Goal: Transaction & Acquisition: Purchase product/service

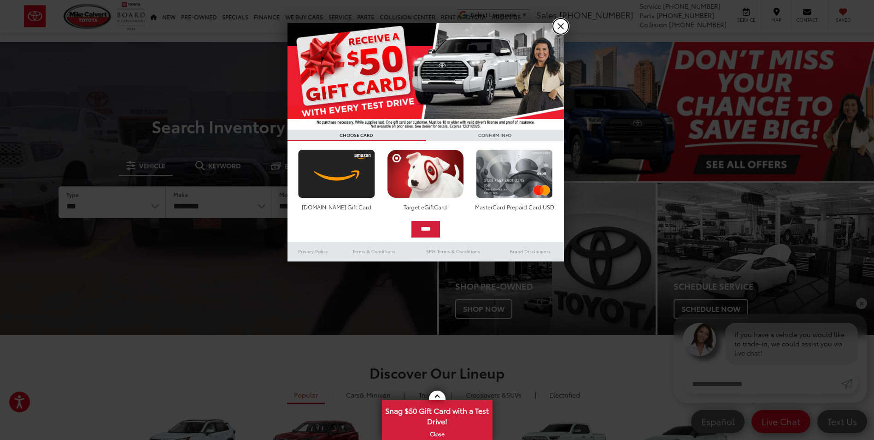
click at [562, 28] on link "X" at bounding box center [561, 26] width 16 height 16
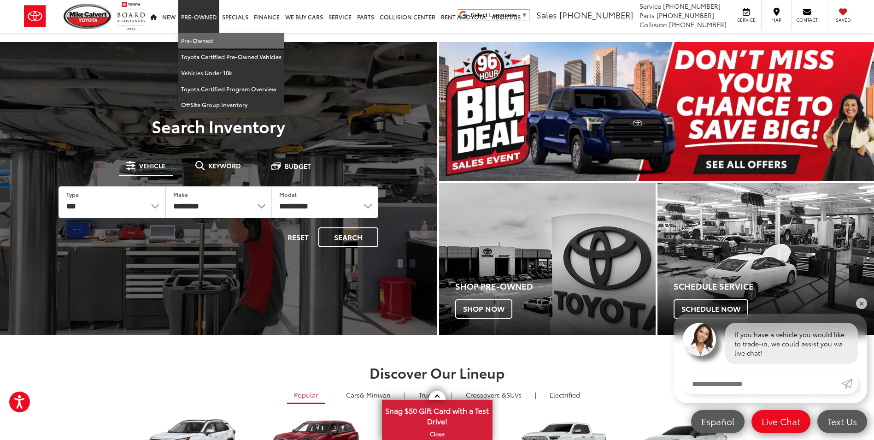
click at [197, 40] on link "Pre-Owned" at bounding box center [231, 41] width 106 height 16
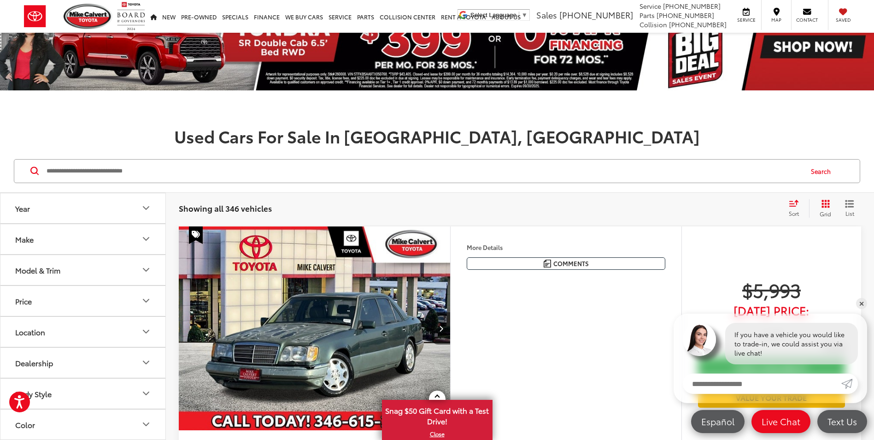
scroll to position [92, 0]
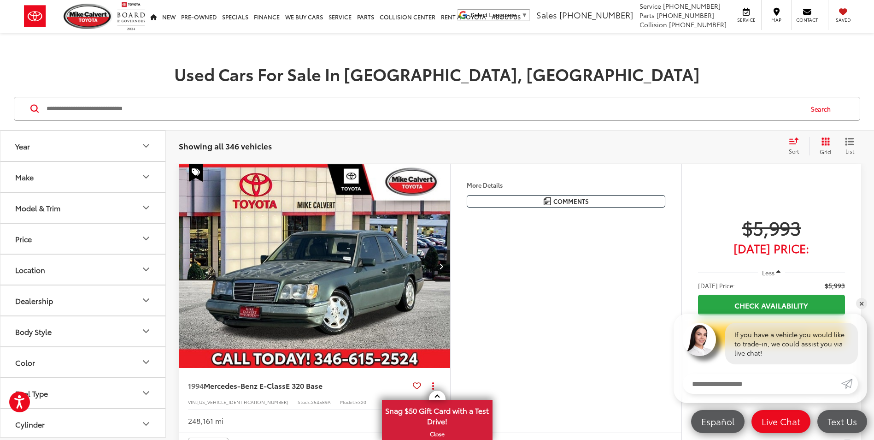
click at [852, 147] on span "List" at bounding box center [849, 151] width 9 height 8
click at [836, 144] on button "Grid" at bounding box center [823, 146] width 29 height 18
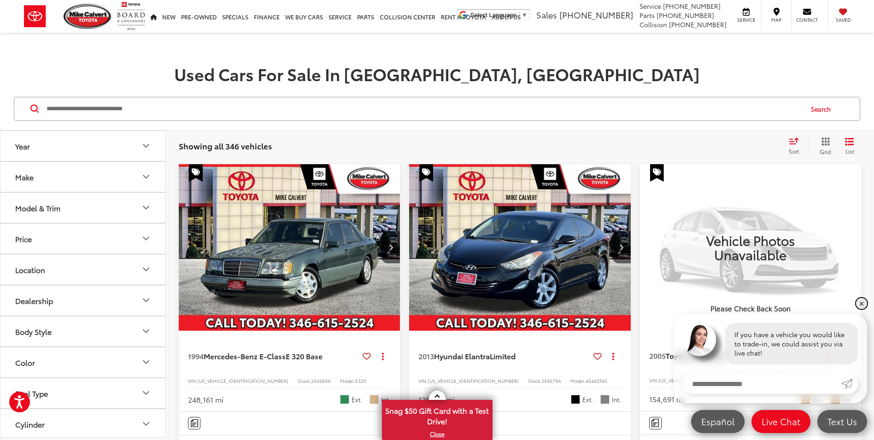
click at [861, 299] on link "✕" at bounding box center [861, 303] width 11 height 11
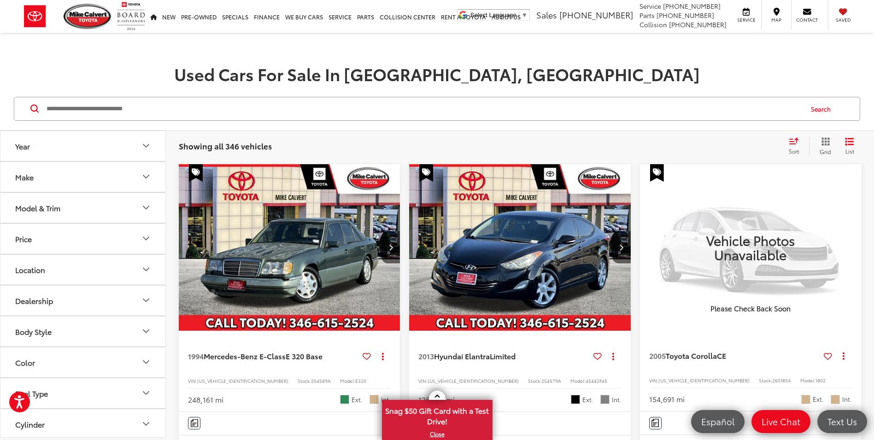
click at [798, 142] on icon "Select sort value" at bounding box center [794, 140] width 10 height 7
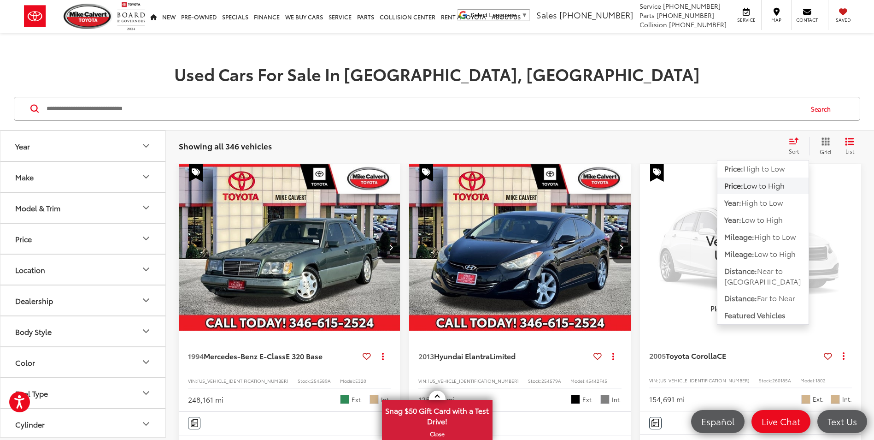
click at [750, 188] on span "Low to High" at bounding box center [763, 185] width 41 height 11
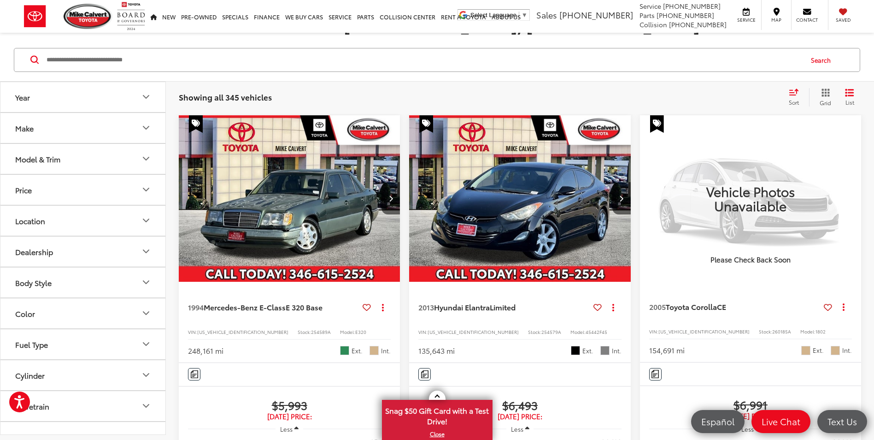
scroll to position [138, 0]
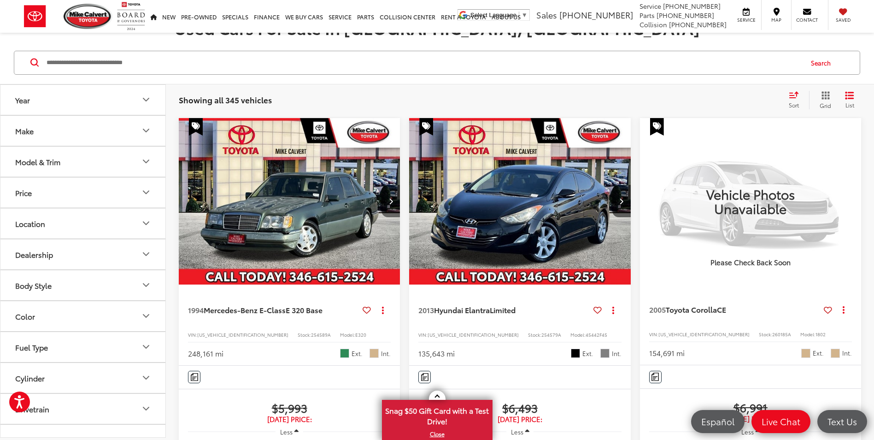
click at [393, 202] on button "Next image" at bounding box center [390, 201] width 18 height 32
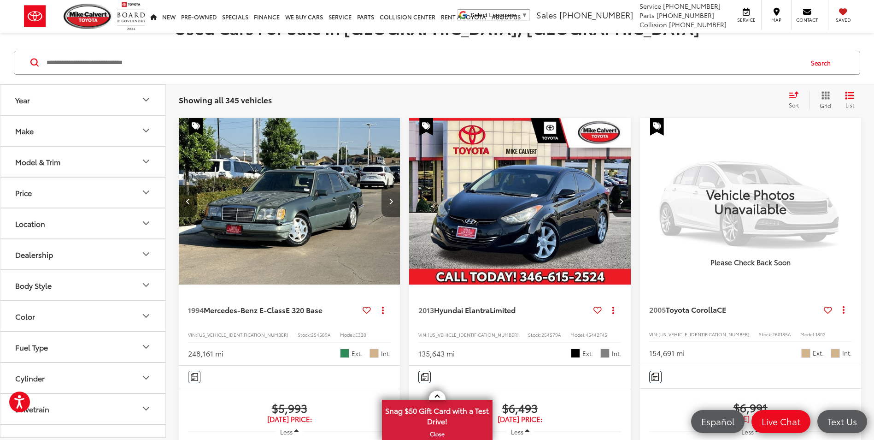
click at [393, 202] on button "Next image" at bounding box center [390, 201] width 18 height 32
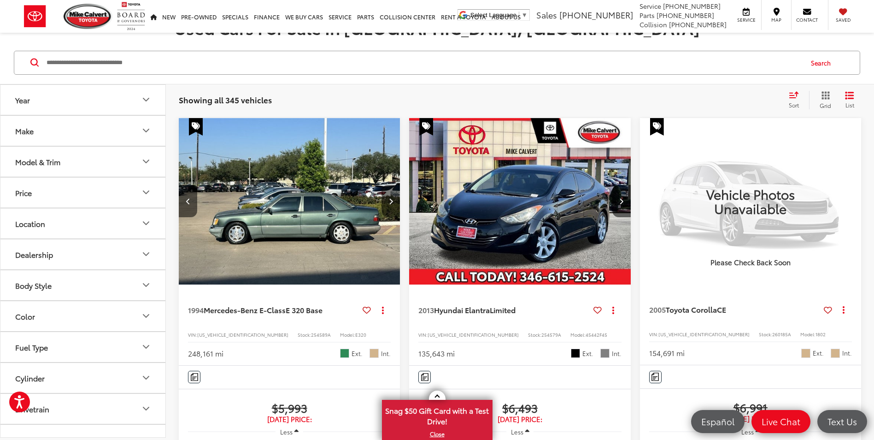
click at [393, 202] on button "Next image" at bounding box center [390, 201] width 18 height 32
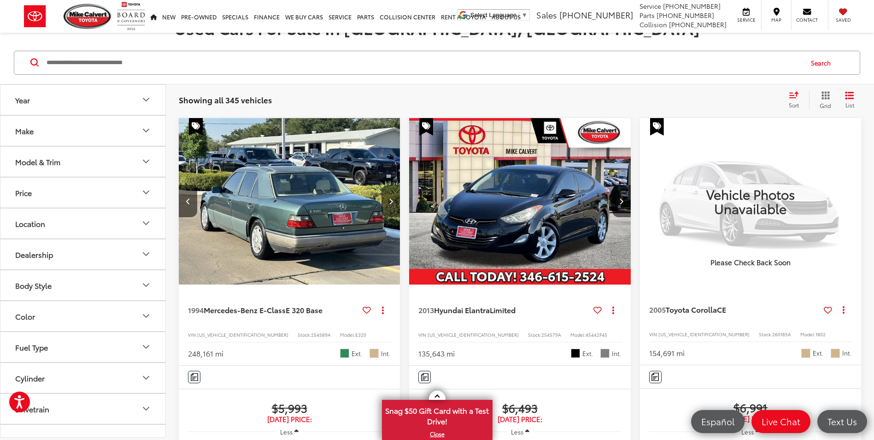
click at [393, 202] on button "Next image" at bounding box center [390, 201] width 18 height 32
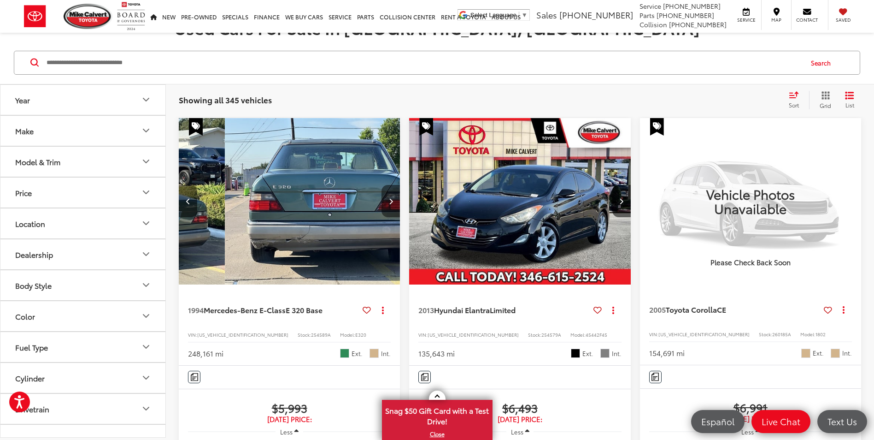
scroll to position [0, 891]
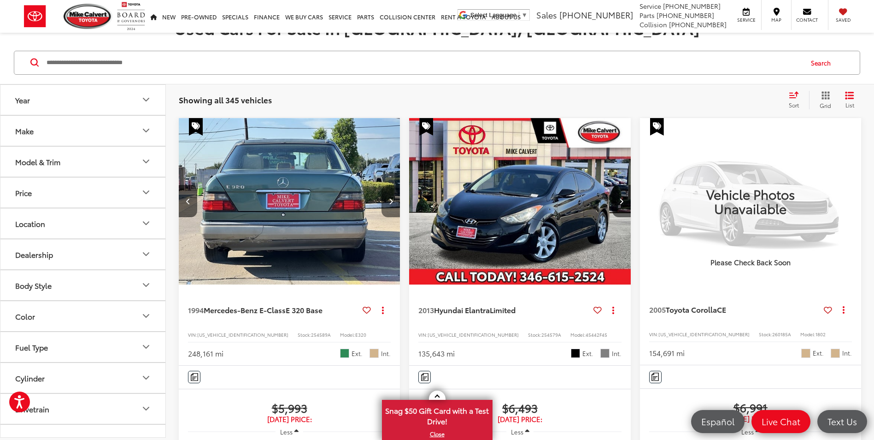
click at [393, 202] on button "Next image" at bounding box center [390, 201] width 18 height 32
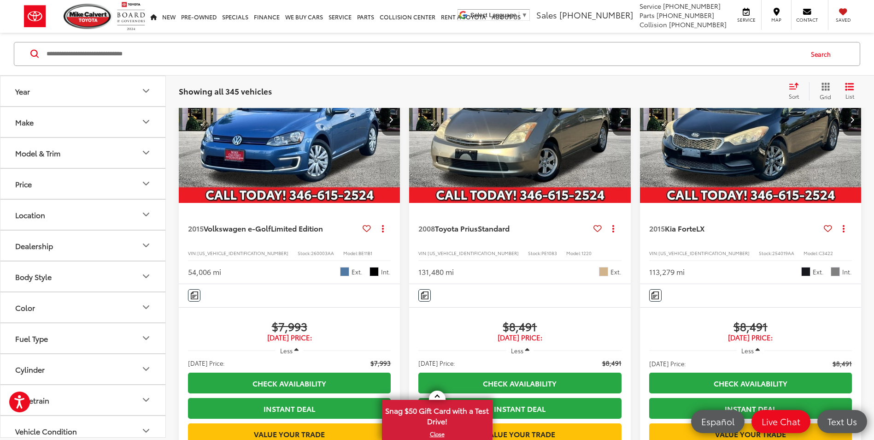
scroll to position [1797, 0]
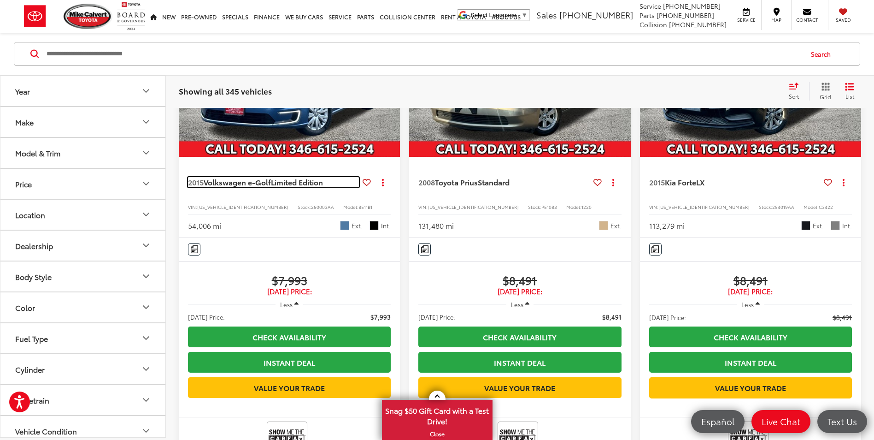
click at [266, 187] on span "Volkswagen e-Golf" at bounding box center [237, 181] width 67 height 11
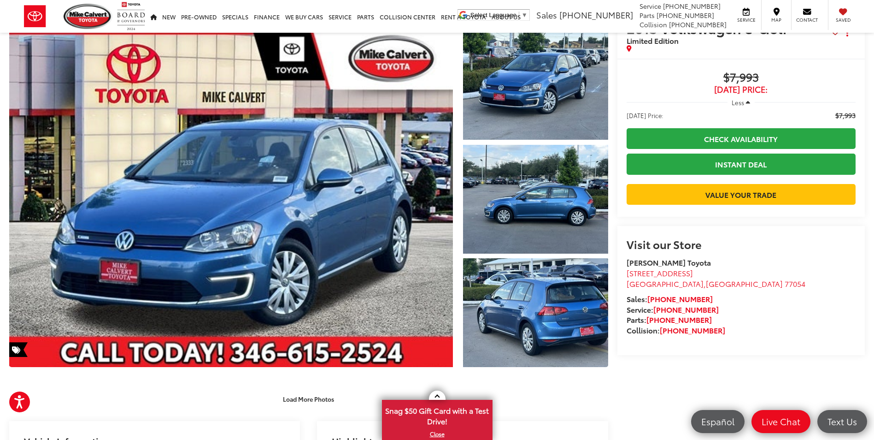
scroll to position [92, 0]
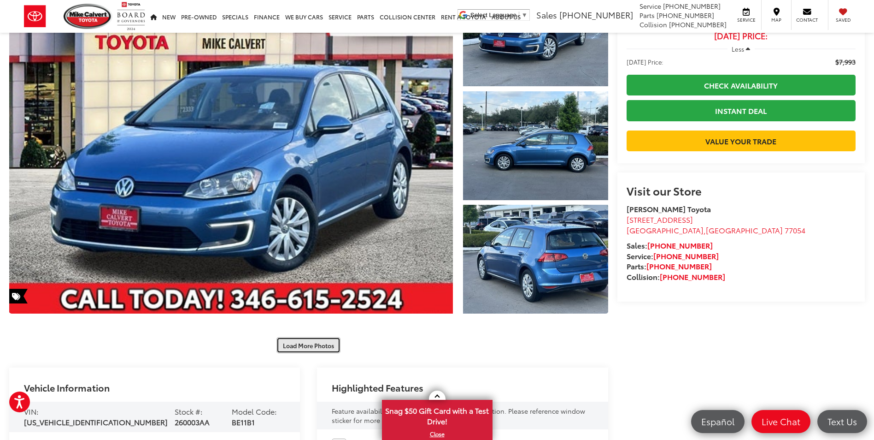
click at [304, 346] on button "Load More Photos" at bounding box center [308, 345] width 64 height 16
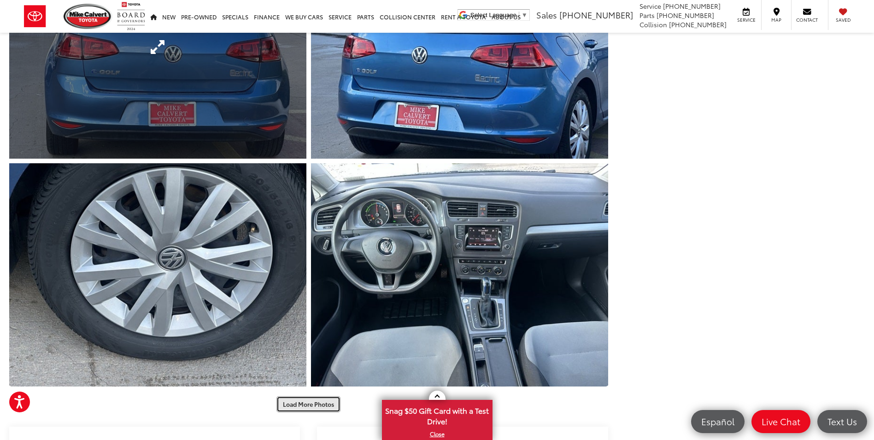
scroll to position [507, 0]
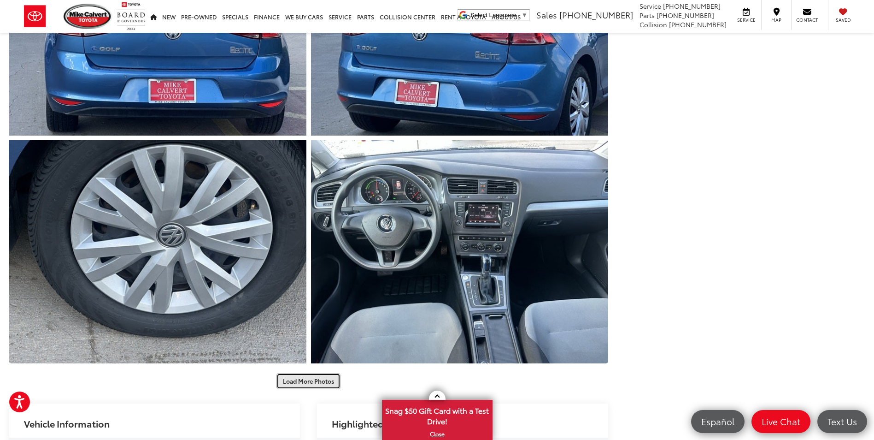
click at [308, 382] on button "Load More Photos" at bounding box center [308, 381] width 64 height 16
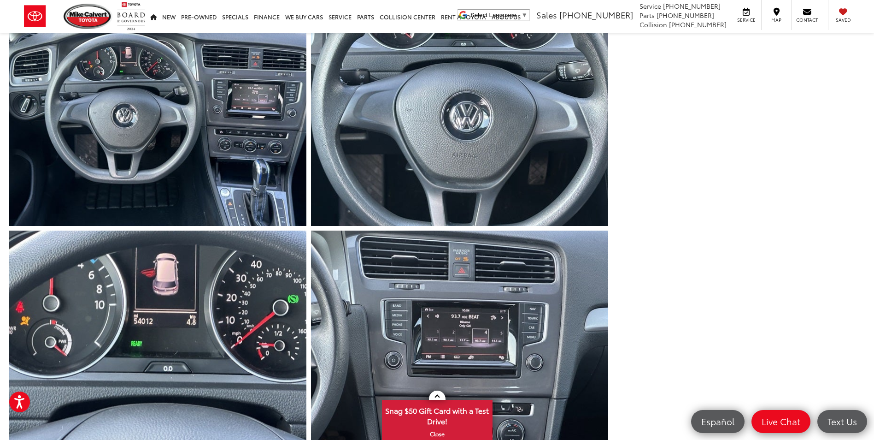
scroll to position [1014, 0]
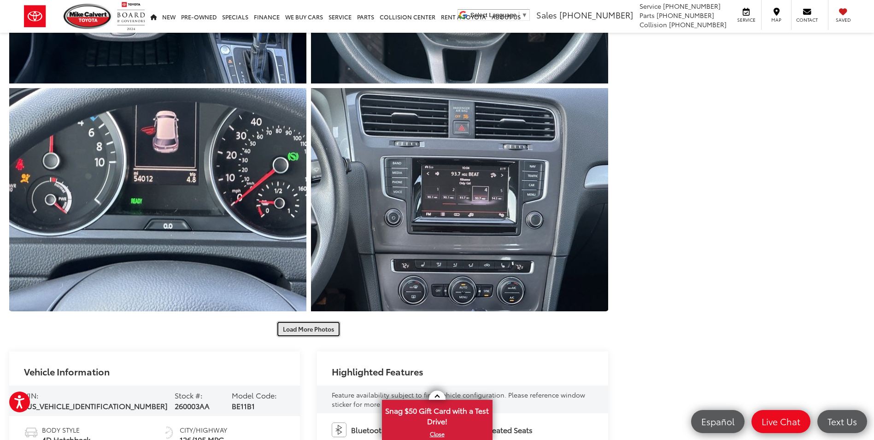
click at [298, 330] on button "Load More Photos" at bounding box center [308, 329] width 64 height 16
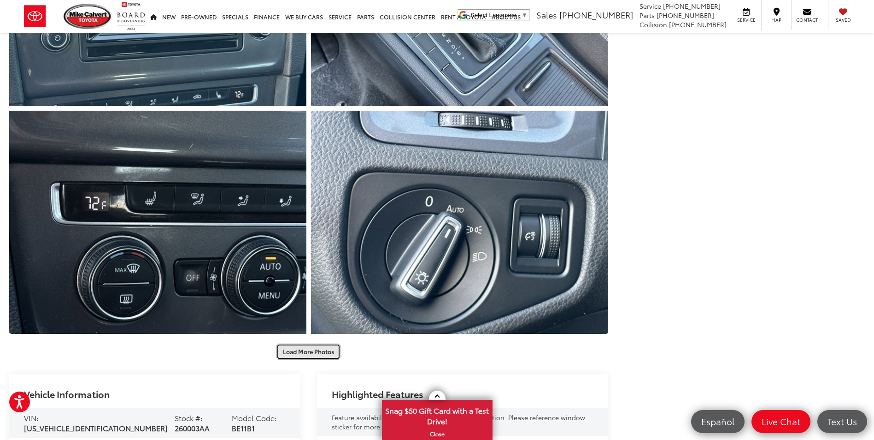
scroll to position [1474, 0]
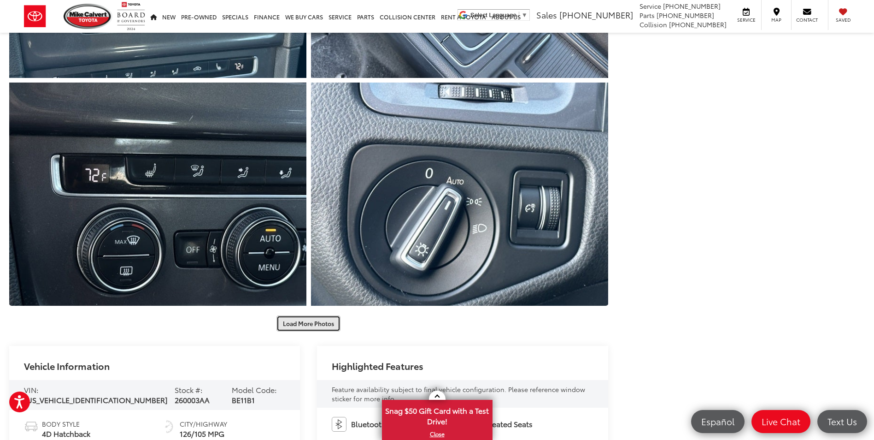
click at [303, 325] on button "Load More Photos" at bounding box center [308, 323] width 64 height 16
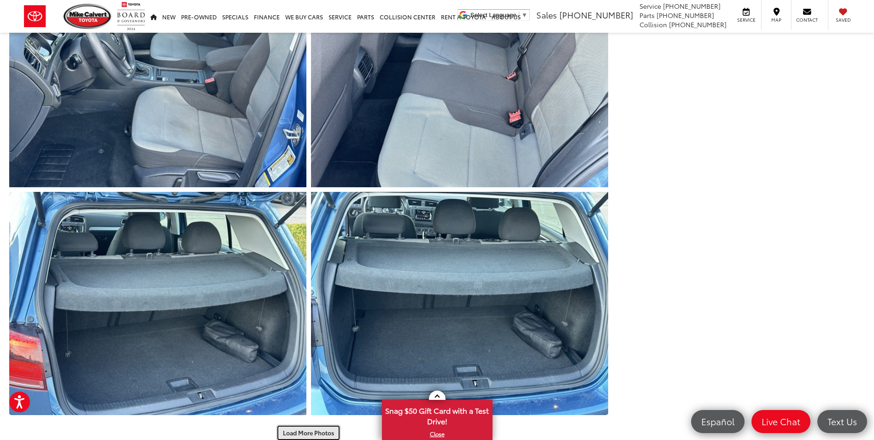
scroll to position [1935, 0]
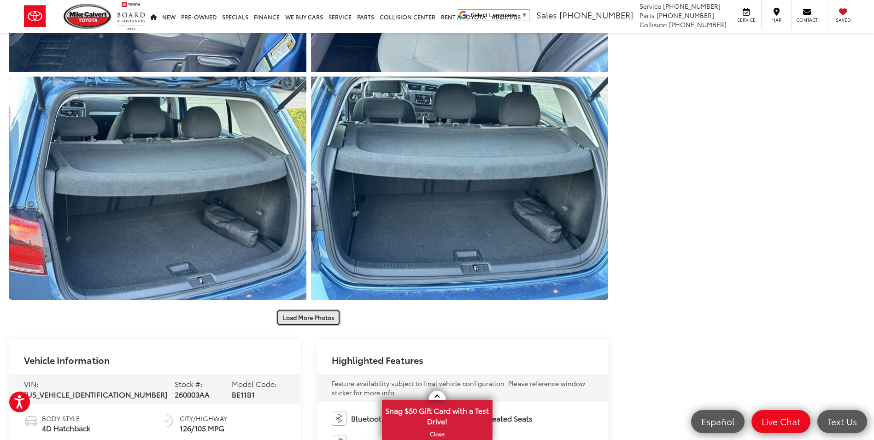
click at [305, 323] on button "Load More Photos" at bounding box center [308, 317] width 64 height 16
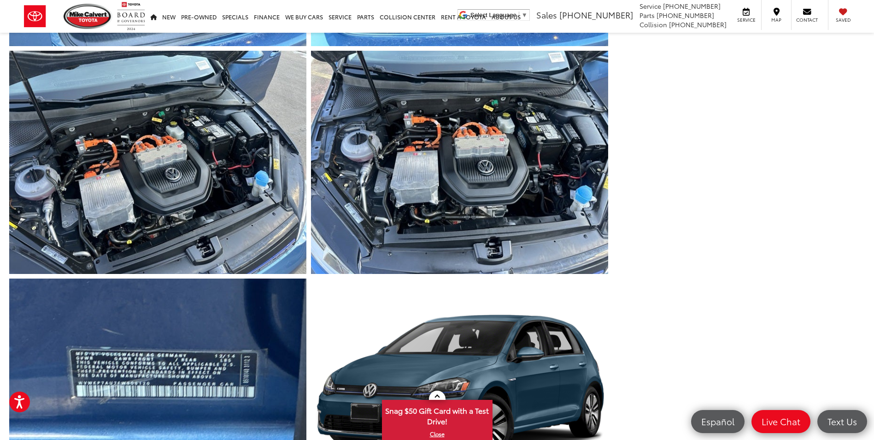
scroll to position [2165, 0]
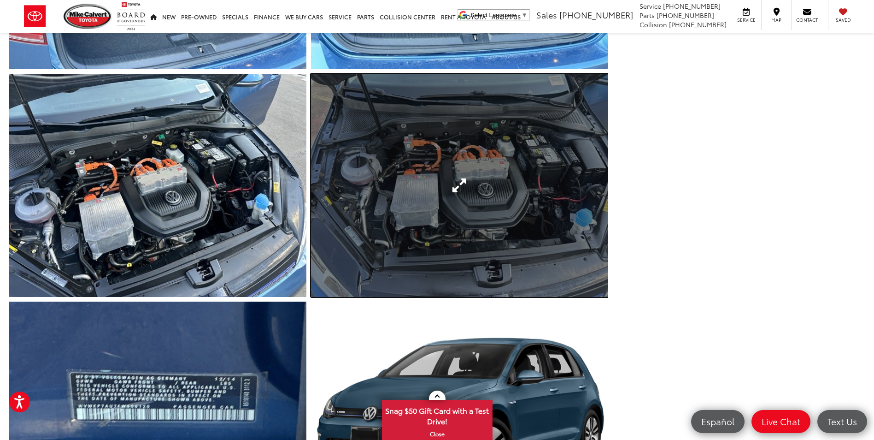
click at [409, 249] on link "Expand Photo 21" at bounding box center [459, 185] width 297 height 223
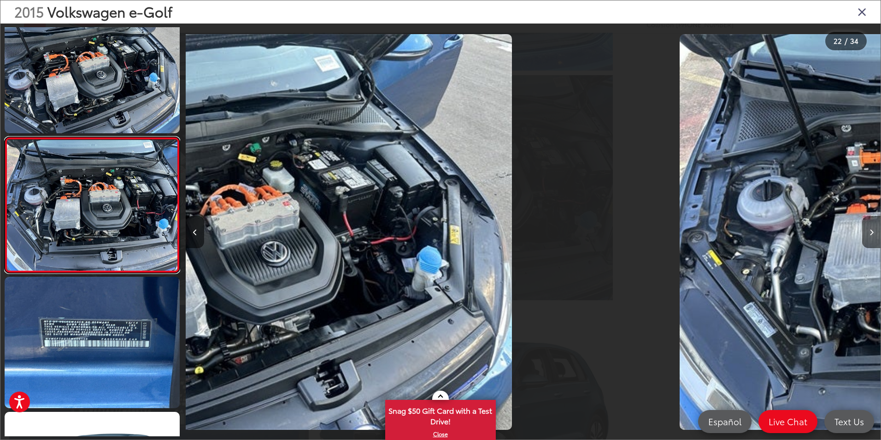
scroll to position [0, 14590]
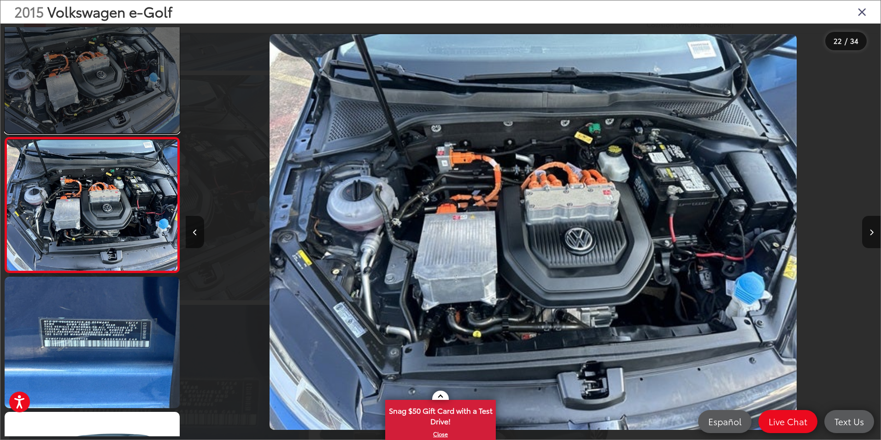
click at [102, 65] on link at bounding box center [92, 67] width 175 height 131
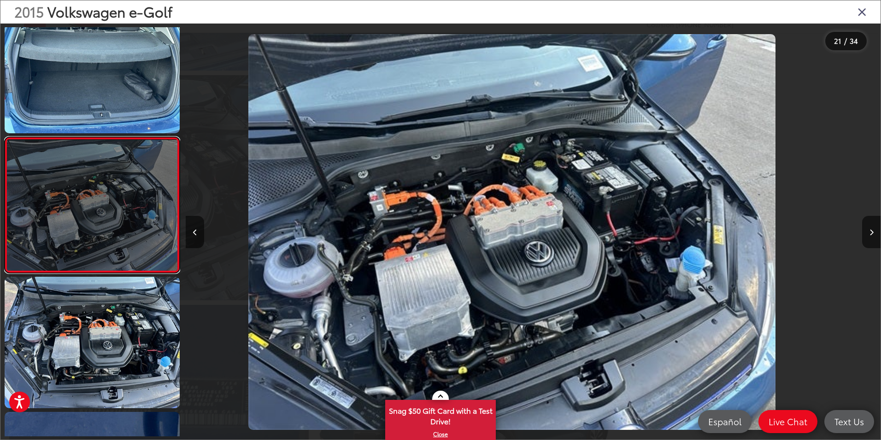
scroll to position [0, 13896]
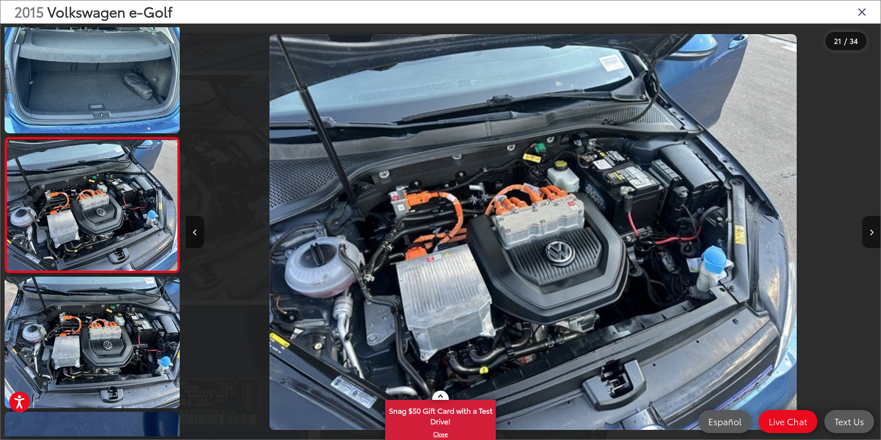
click at [860, 15] on icon "Close gallery" at bounding box center [861, 12] width 9 height 12
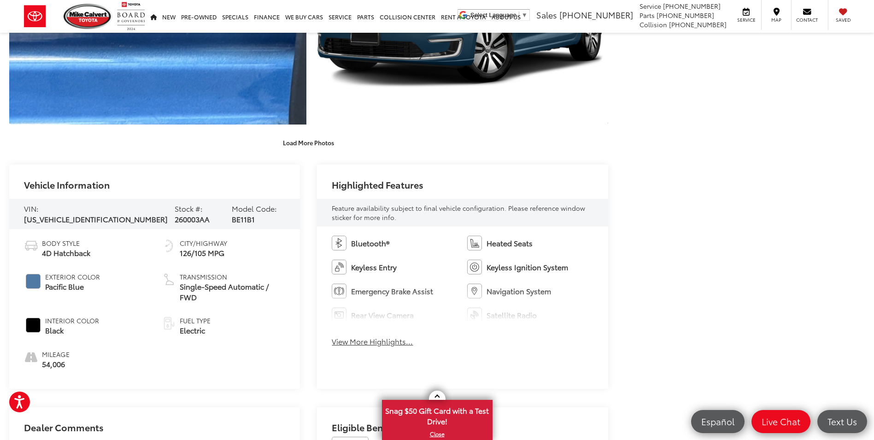
scroll to position [2580, 0]
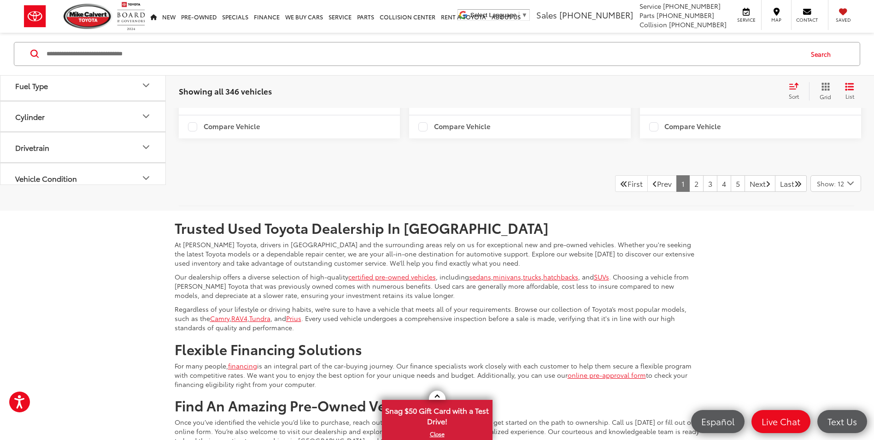
scroll to position [2220, 0]
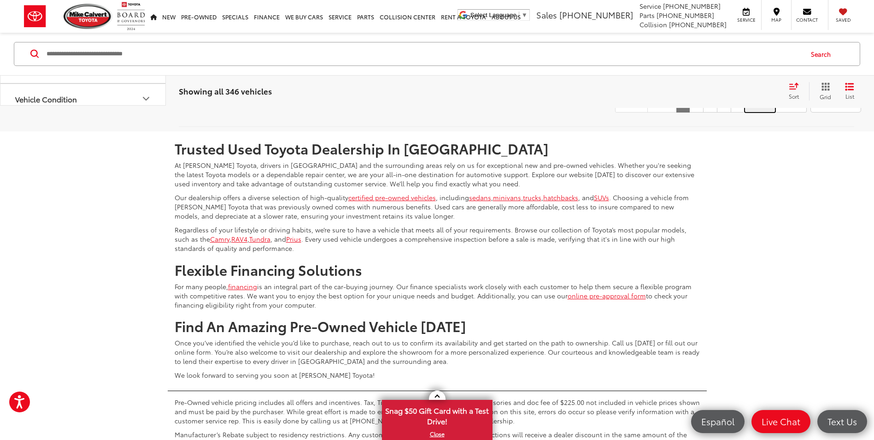
click at [757, 112] on link "Next" at bounding box center [760, 104] width 31 height 17
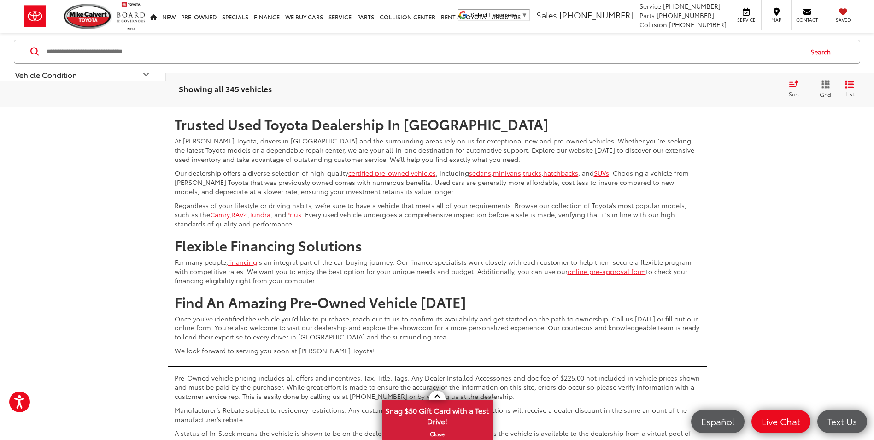
scroll to position [2266, 0]
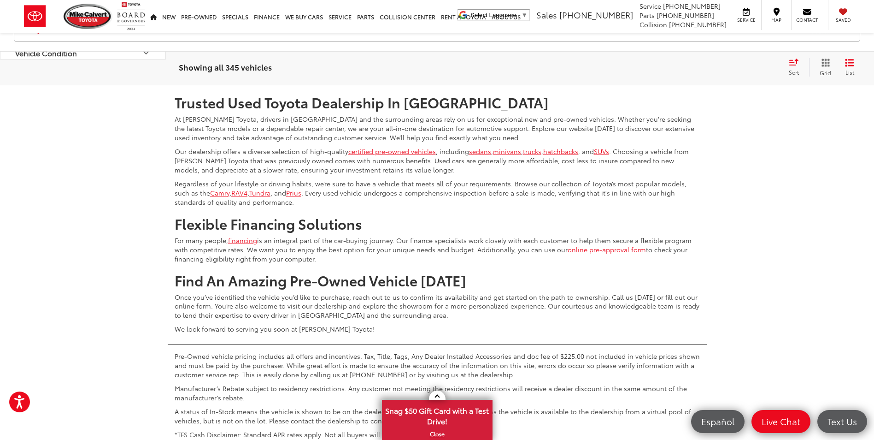
click at [745, 66] on link "Next" at bounding box center [760, 58] width 31 height 17
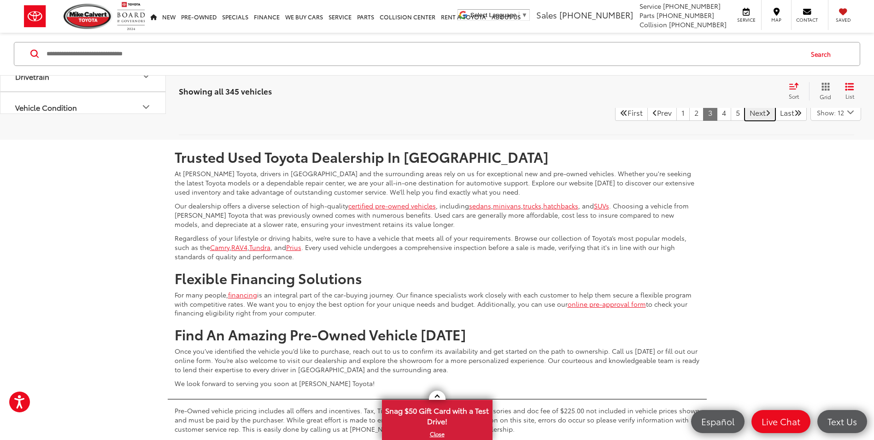
scroll to position [2220, 0]
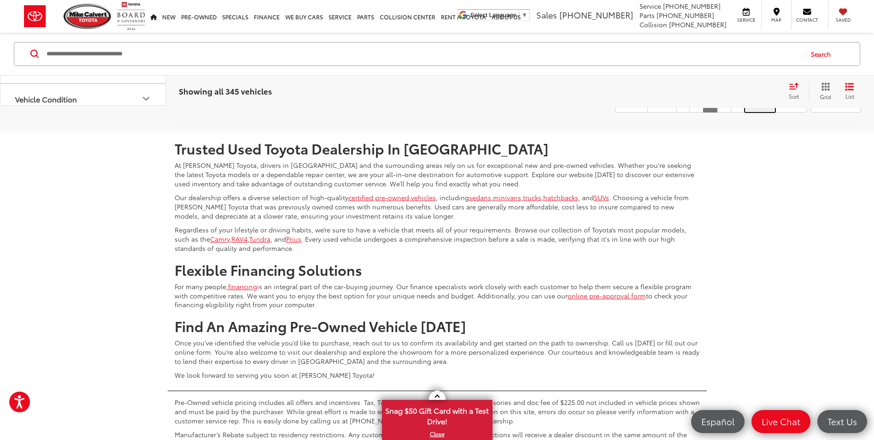
click at [754, 112] on link "Next" at bounding box center [760, 104] width 31 height 17
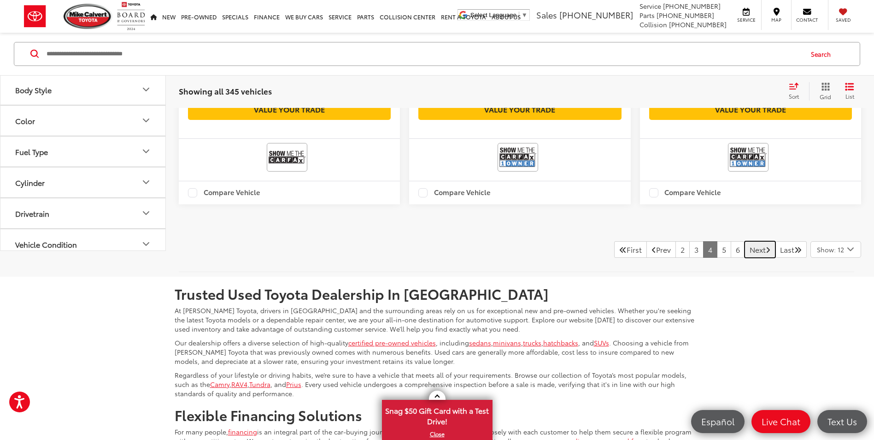
scroll to position [2128, 0]
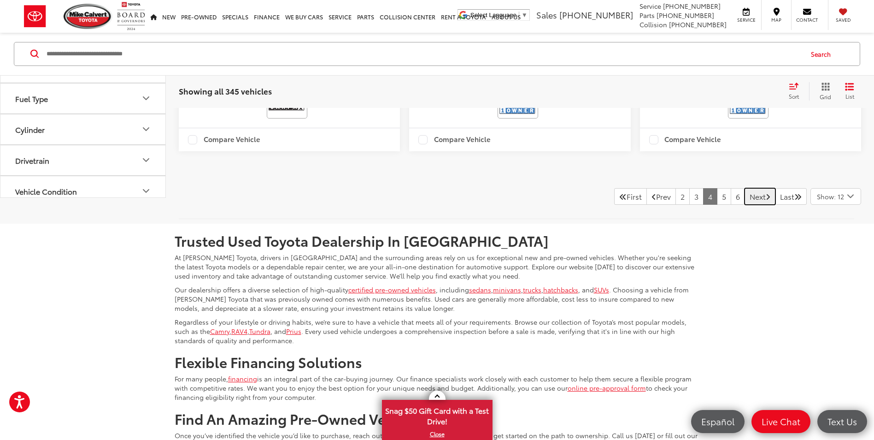
click at [745, 205] on link "Next" at bounding box center [760, 196] width 31 height 17
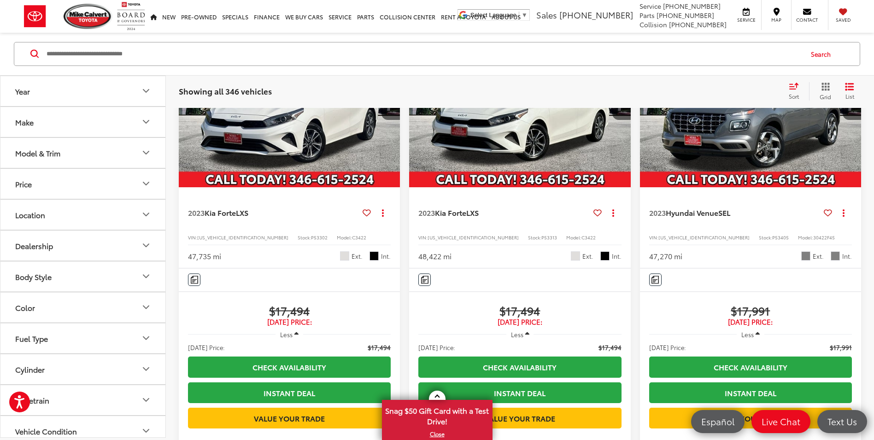
scroll to position [239, 0]
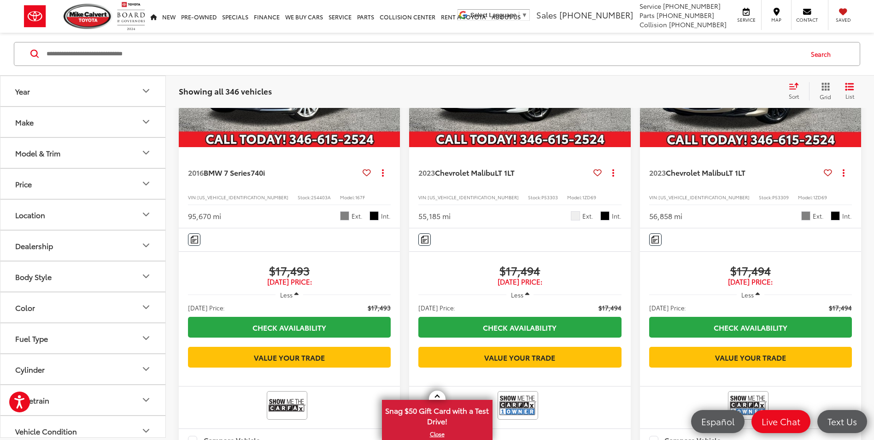
scroll to position [1807, 0]
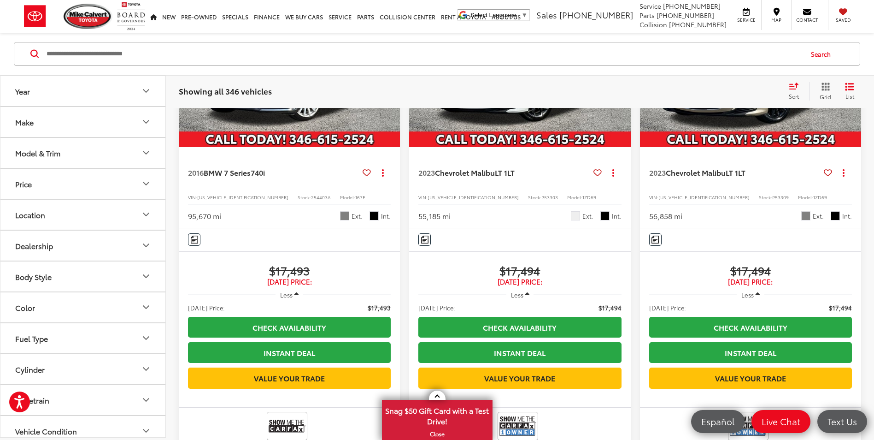
click at [458, 147] on img "2023 Chevrolet Malibu LT 1LT 0" at bounding box center [520, 64] width 223 height 167
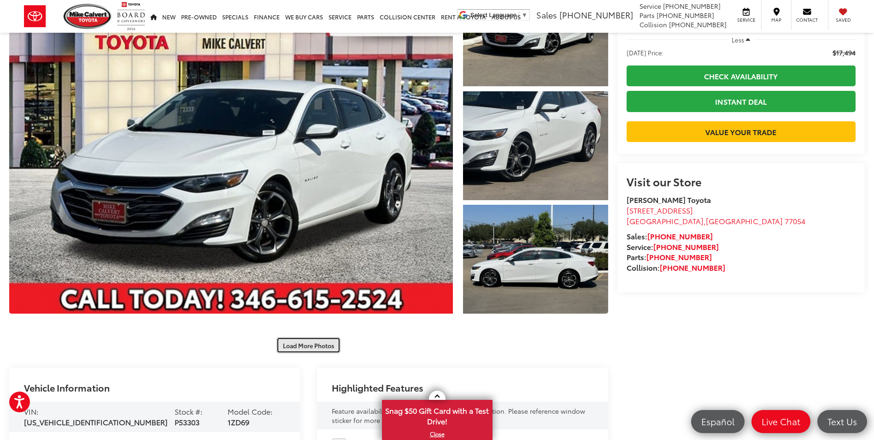
click at [311, 346] on button "Load More Photos" at bounding box center [308, 345] width 64 height 16
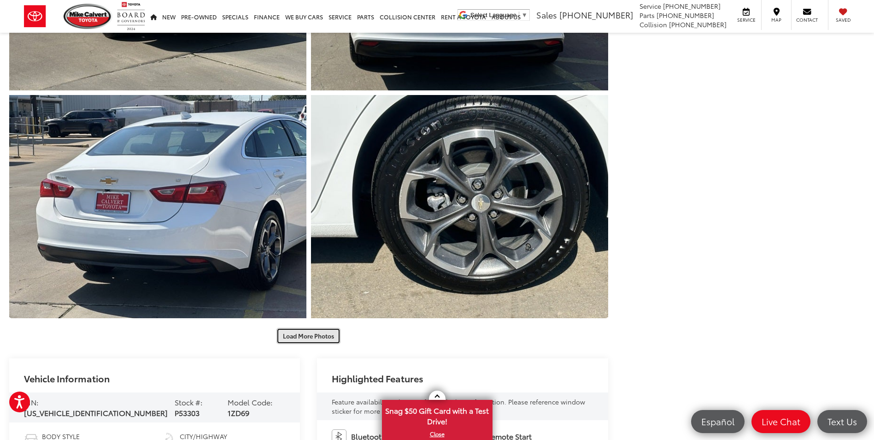
scroll to position [553, 0]
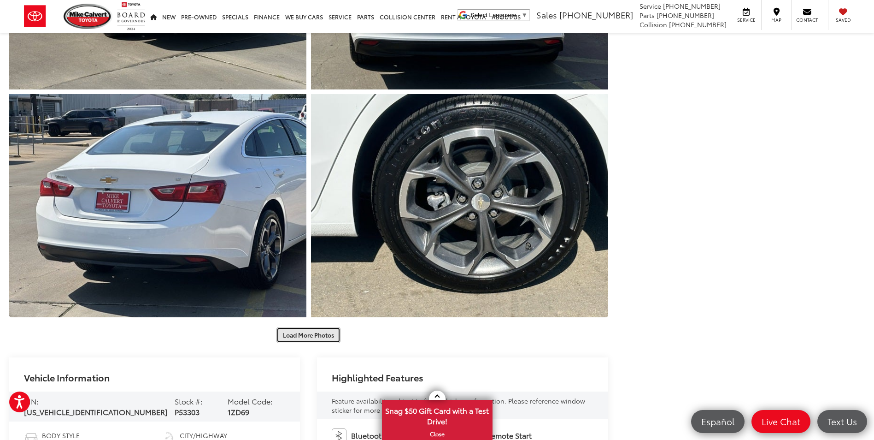
click at [331, 337] on button "Load More Photos" at bounding box center [308, 335] width 64 height 16
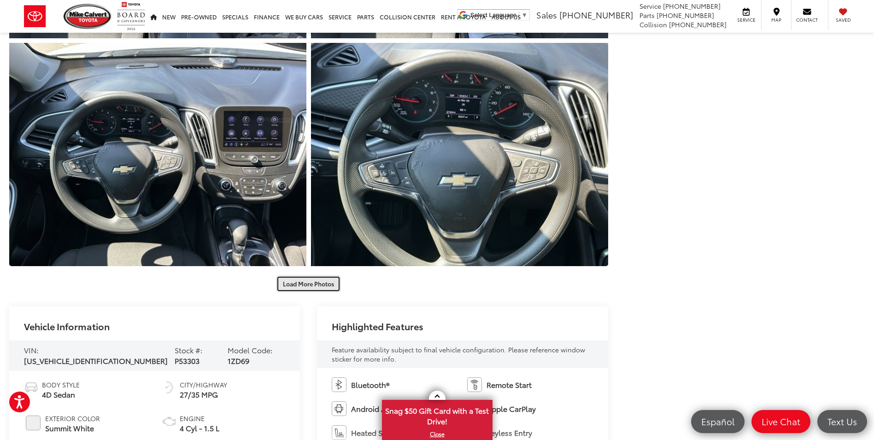
scroll to position [1060, 0]
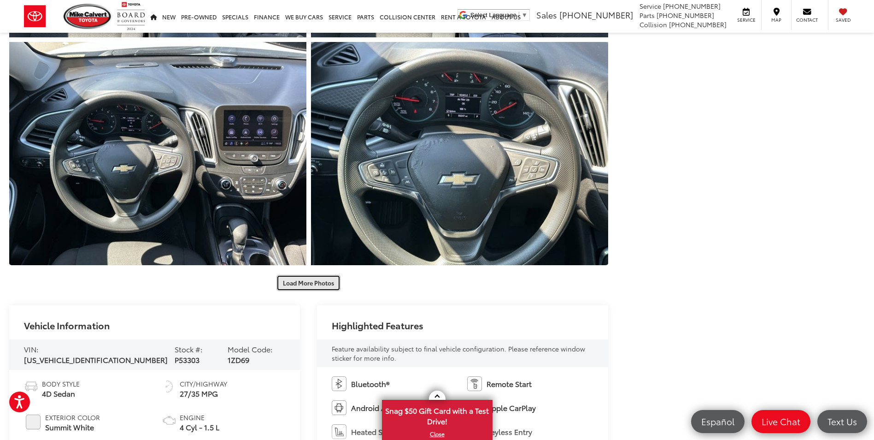
click at [313, 283] on button "Load More Photos" at bounding box center [308, 283] width 64 height 16
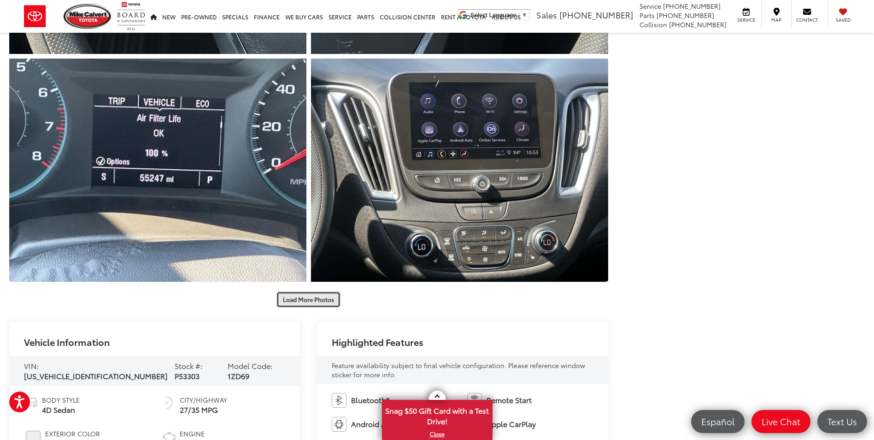
scroll to position [1520, 0]
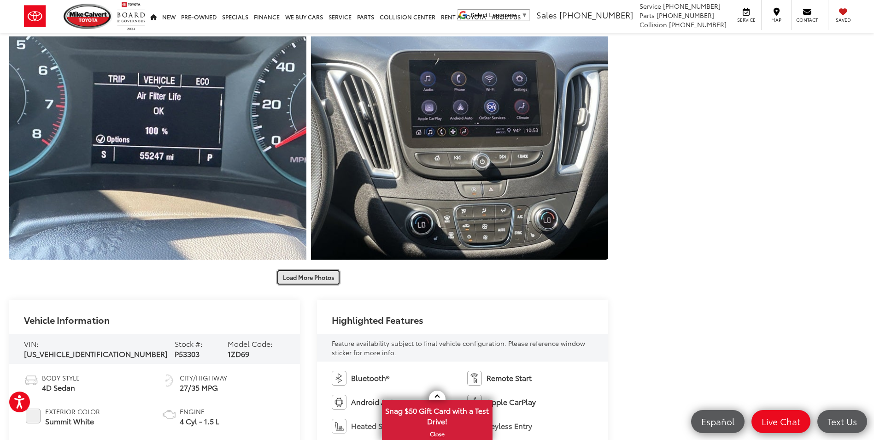
click at [312, 282] on button "Load More Photos" at bounding box center [308, 277] width 64 height 16
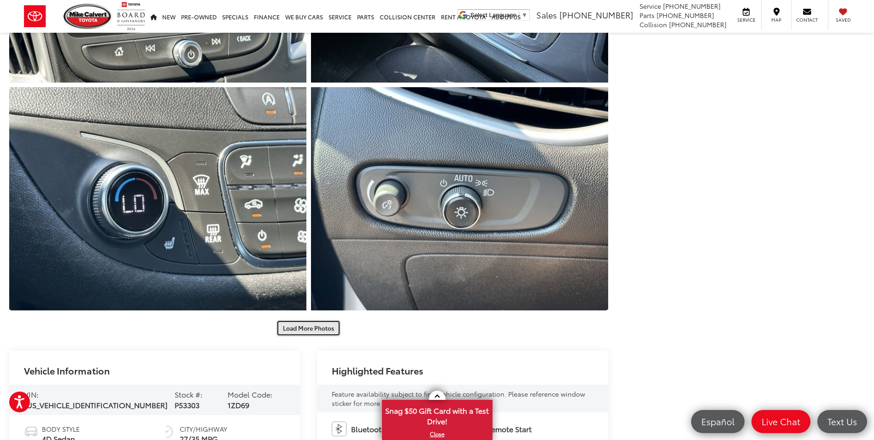
scroll to position [1935, 0]
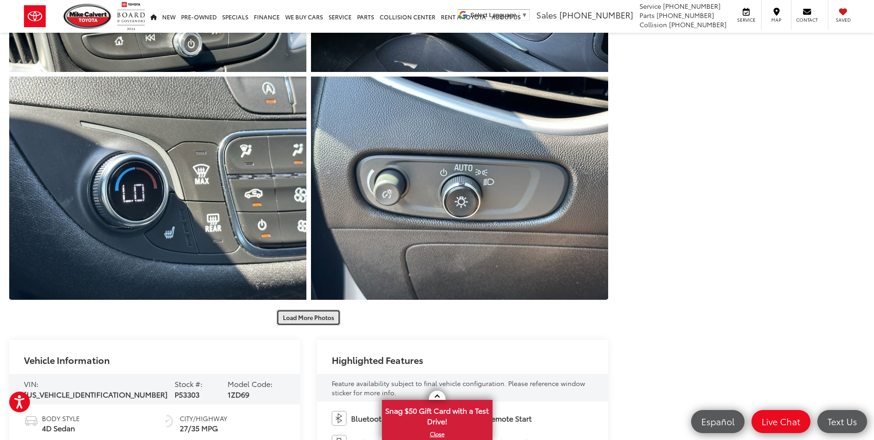
click at [296, 319] on button "Load More Photos" at bounding box center [308, 317] width 64 height 16
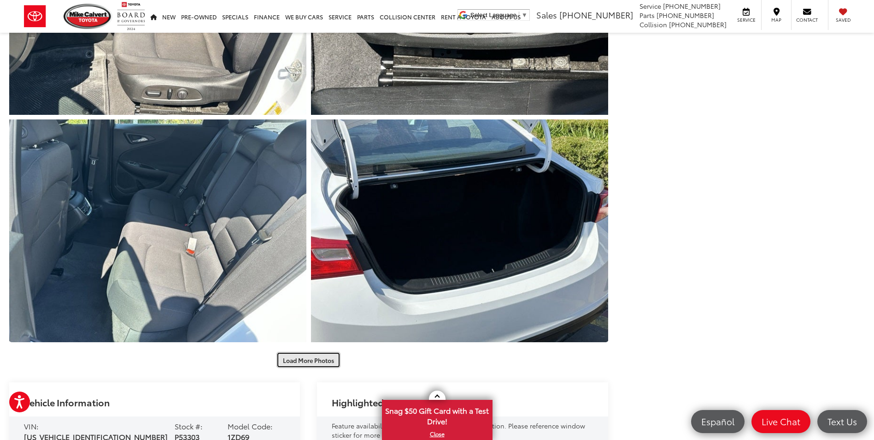
scroll to position [2350, 0]
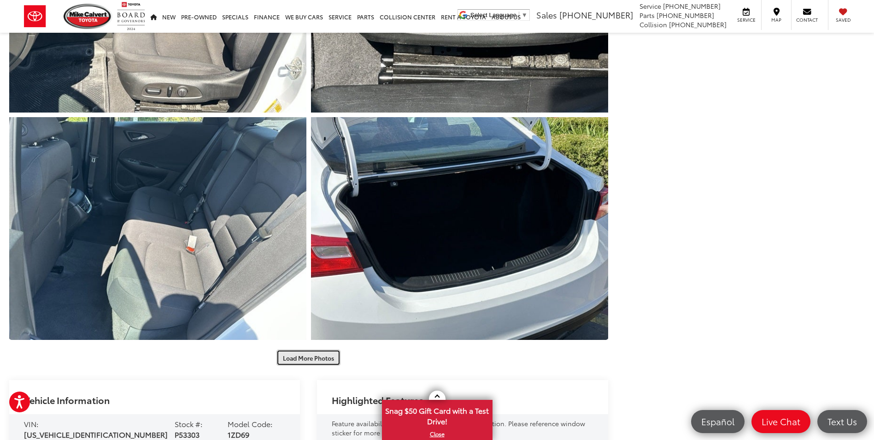
click at [298, 363] on button "Load More Photos" at bounding box center [308, 357] width 64 height 16
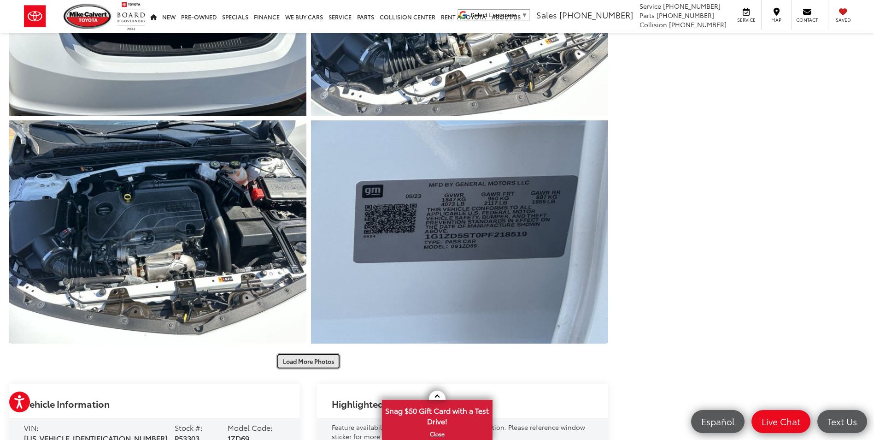
scroll to position [2810, 0]
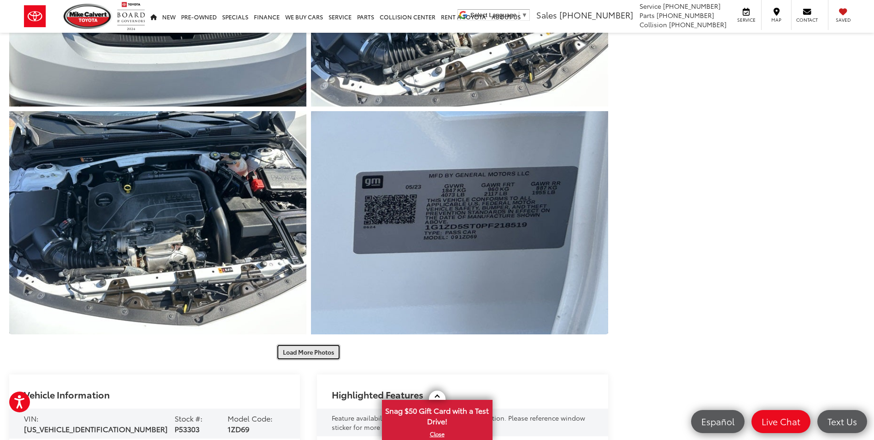
click at [311, 347] on button "Load More Photos" at bounding box center [308, 352] width 64 height 16
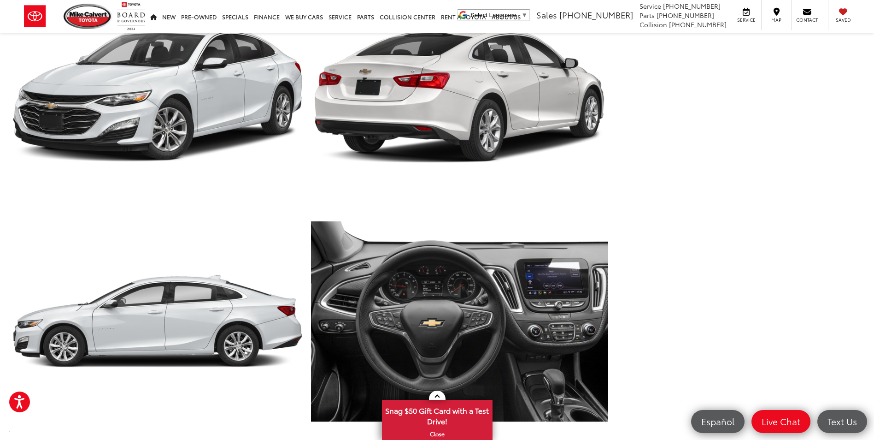
scroll to position [3179, 0]
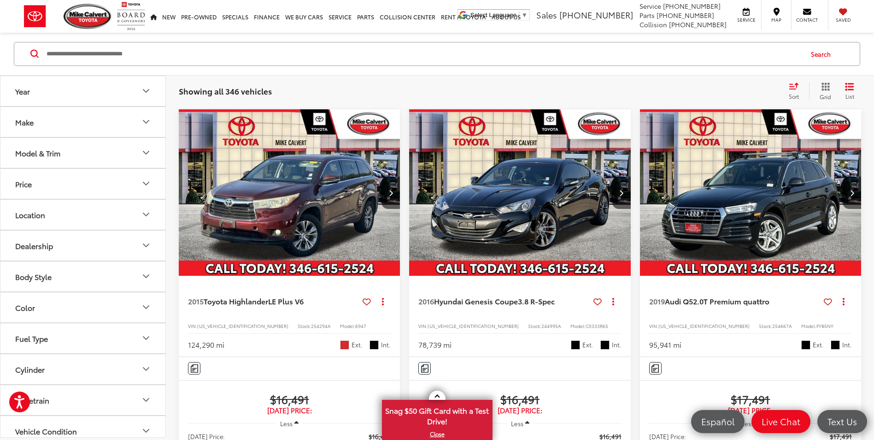
scroll to position [654, 0]
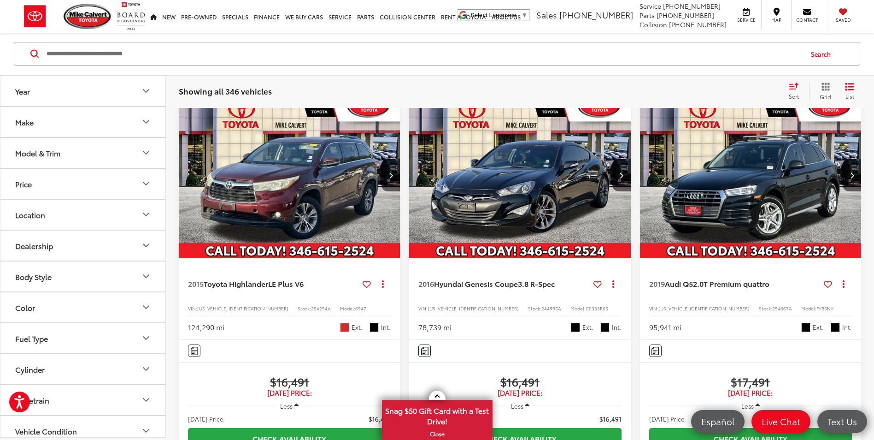
click at [538, 255] on img "2016 Hyundai Genesis Coupe 3.8 R-Spec 0" at bounding box center [520, 175] width 223 height 167
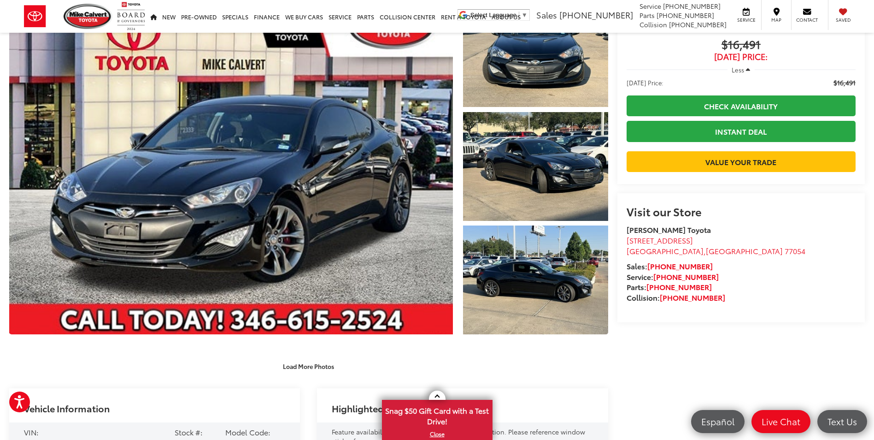
scroll to position [184, 0]
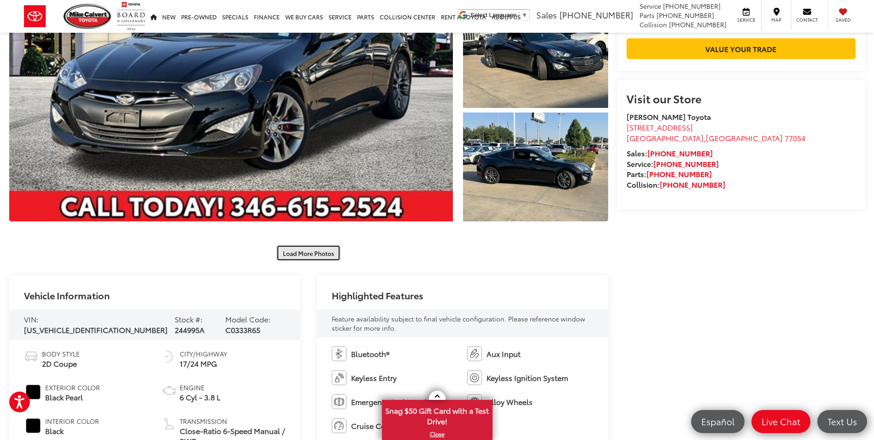
click at [304, 250] on button "Load More Photos" at bounding box center [308, 253] width 64 height 16
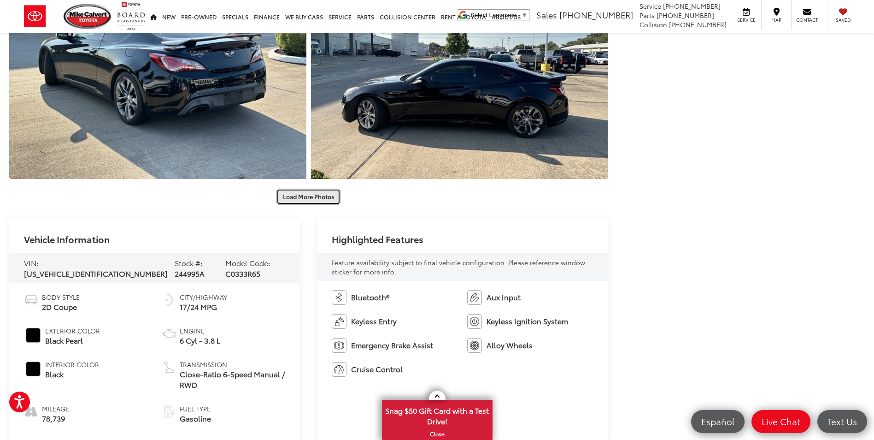
scroll to position [829, 0]
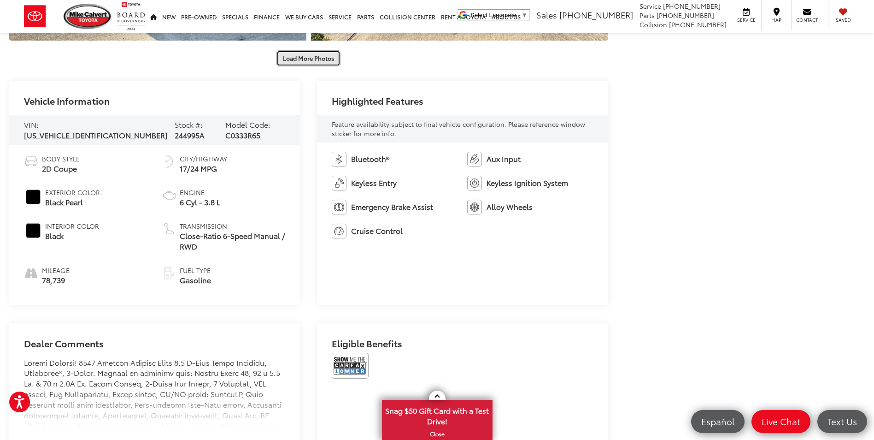
click at [301, 59] on button "Load More Photos" at bounding box center [308, 58] width 64 height 16
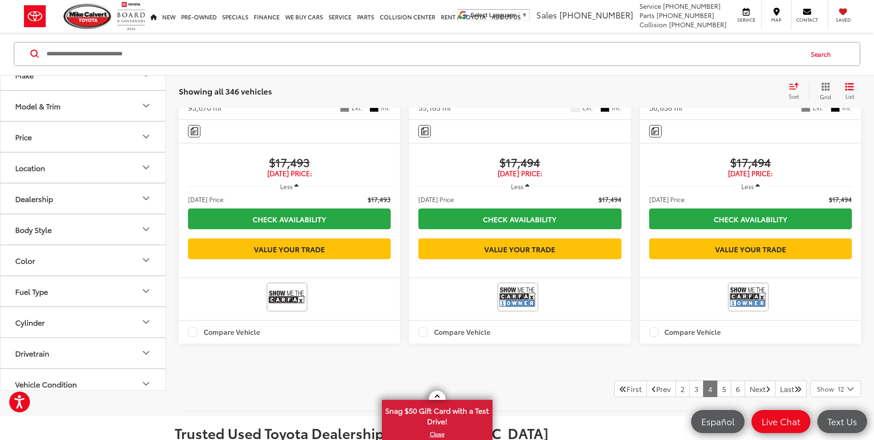
scroll to position [1852, 0]
click at [743, 70] on span "LT 1LT" at bounding box center [736, 64] width 20 height 11
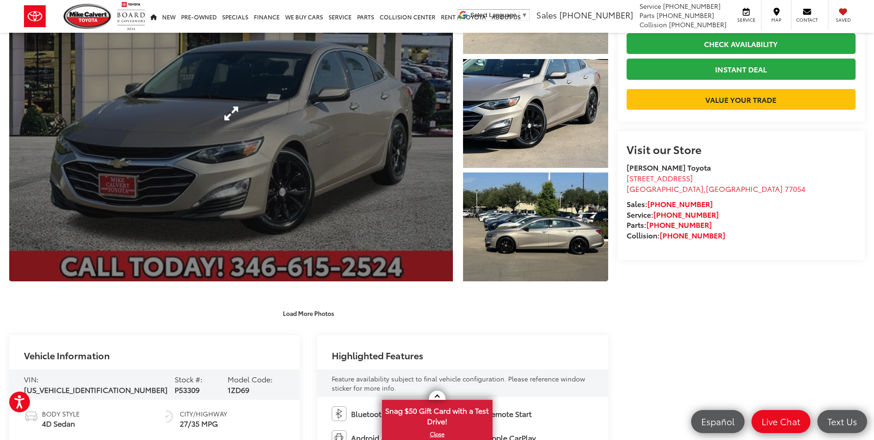
scroll to position [138, 0]
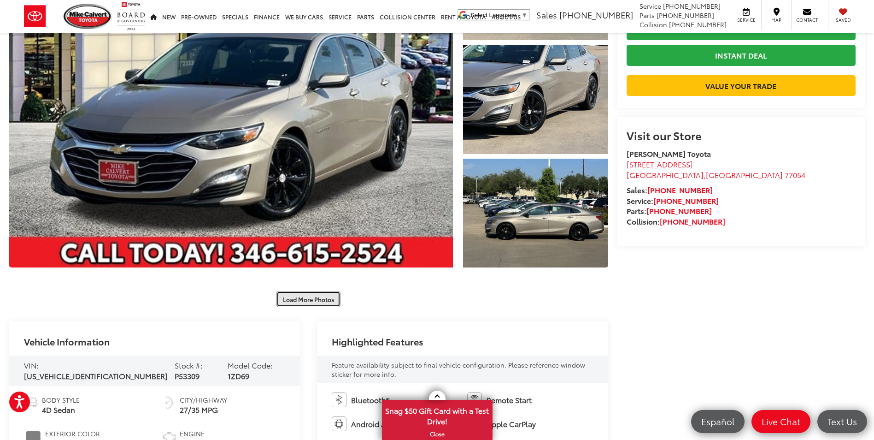
click at [285, 301] on button "Load More Photos" at bounding box center [308, 299] width 64 height 16
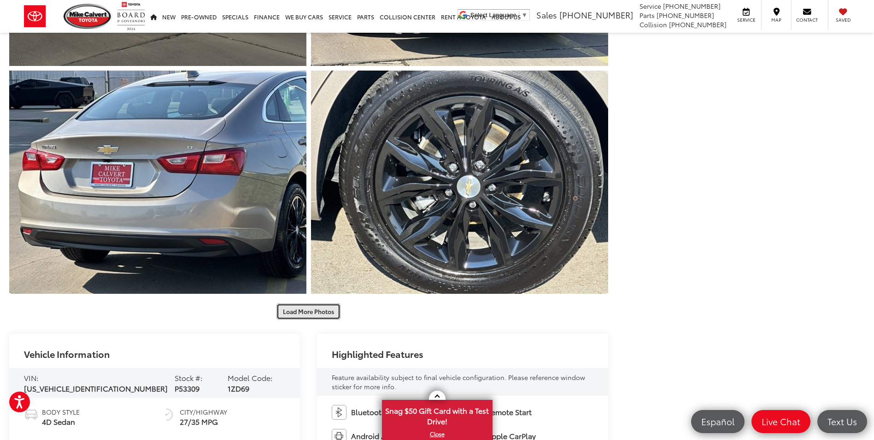
scroll to position [599, 0]
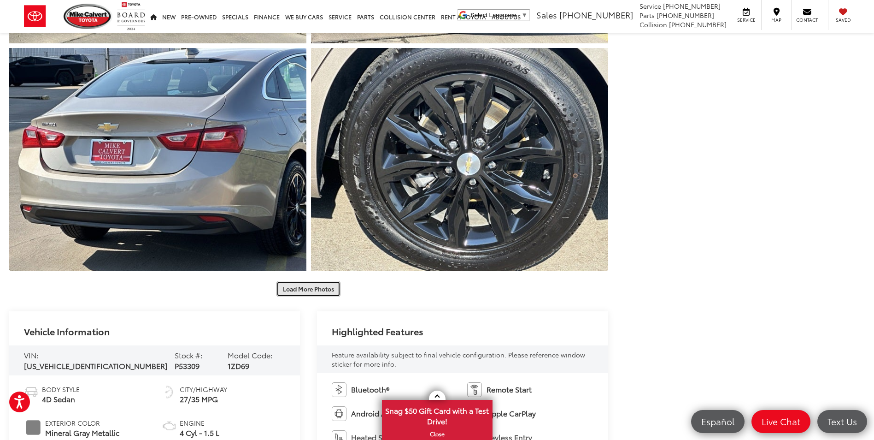
click at [289, 293] on button "Load More Photos" at bounding box center [308, 289] width 64 height 16
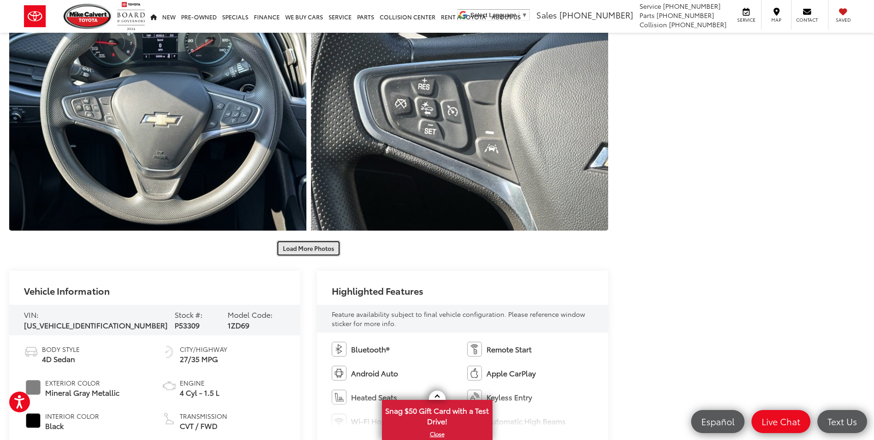
scroll to position [1106, 0]
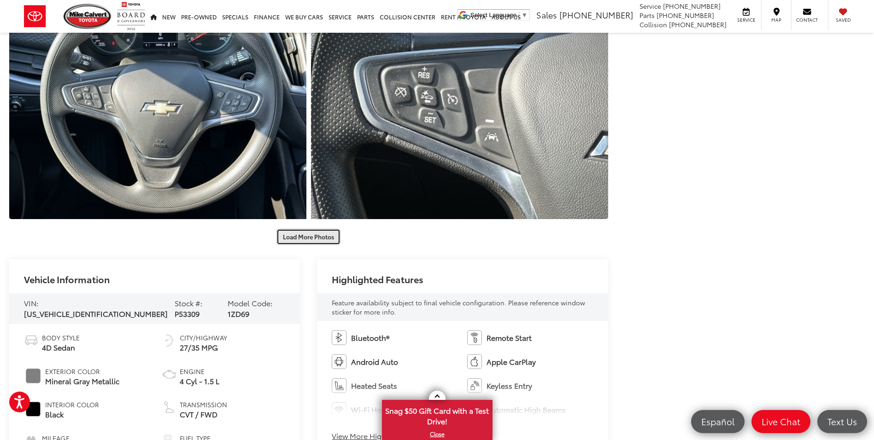
click at [295, 243] on button "Load More Photos" at bounding box center [308, 237] width 64 height 16
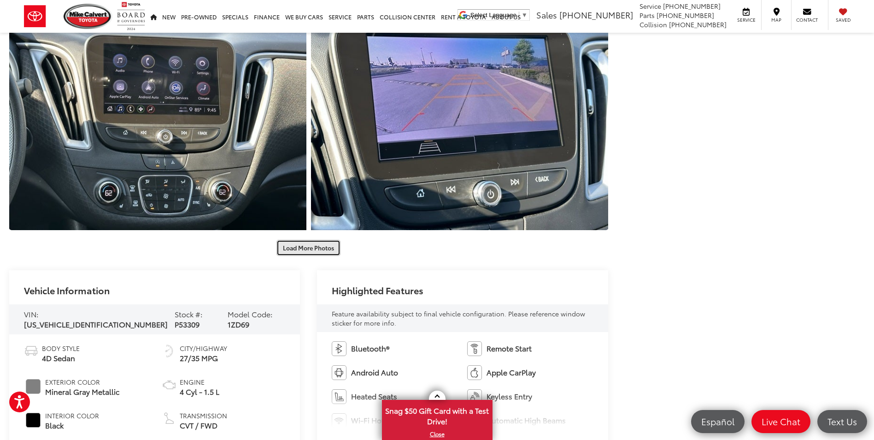
scroll to position [1566, 0]
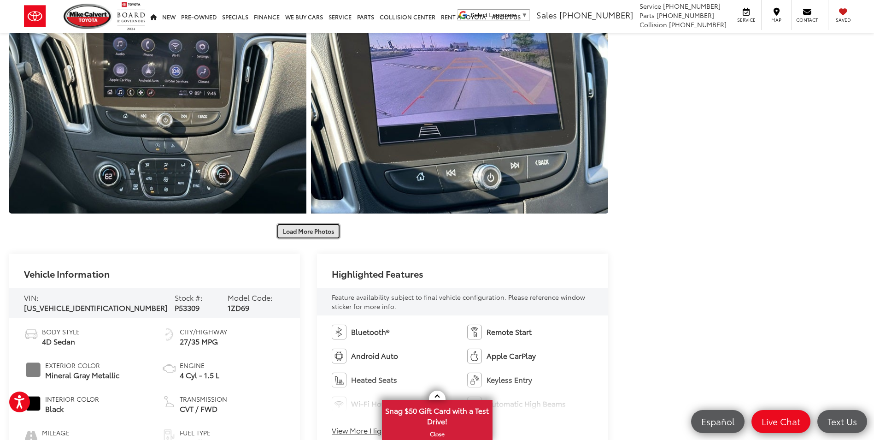
click at [296, 230] on button "Load More Photos" at bounding box center [308, 231] width 64 height 16
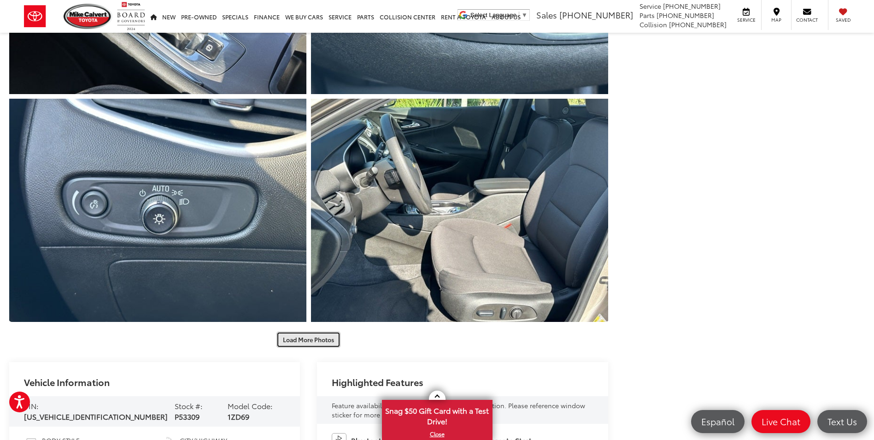
scroll to position [1935, 0]
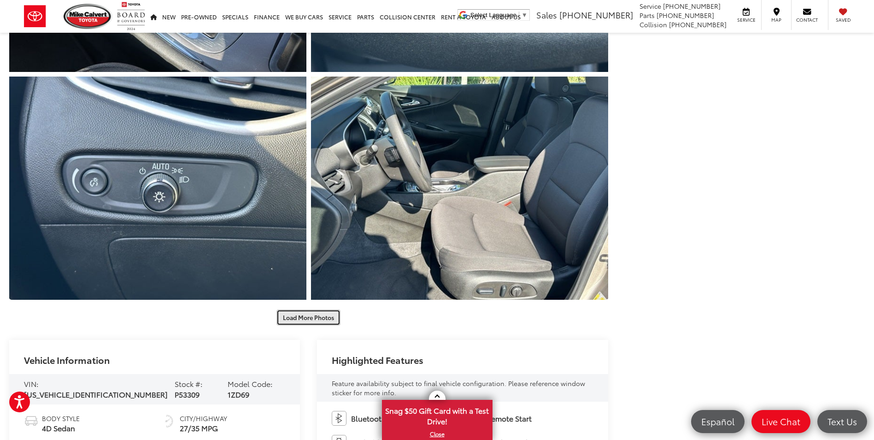
click at [296, 314] on button "Load More Photos" at bounding box center [308, 317] width 64 height 16
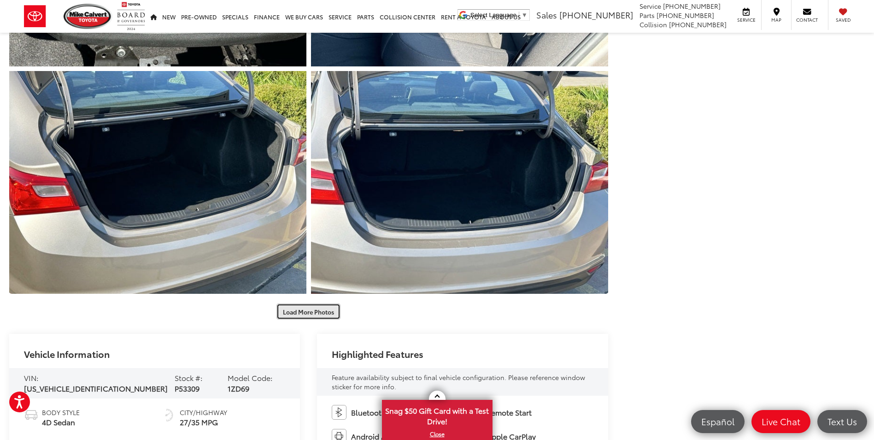
click at [296, 314] on button "Load More Photos" at bounding box center [308, 311] width 64 height 16
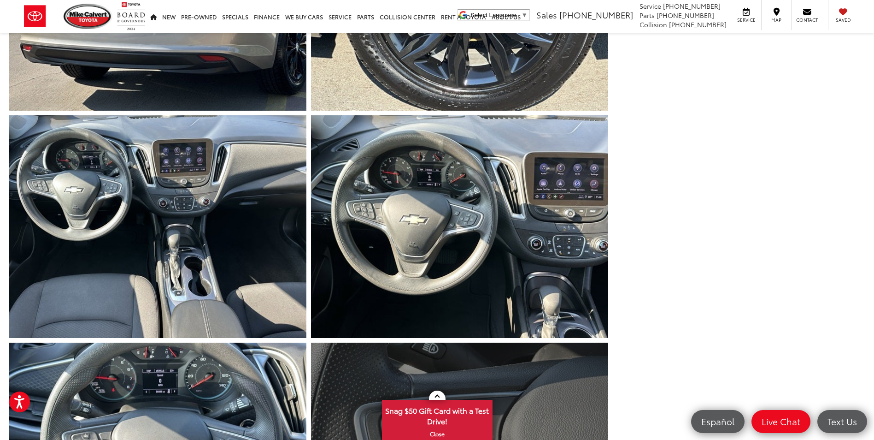
scroll to position [737, 0]
